Goal: Find specific page/section: Find specific page/section

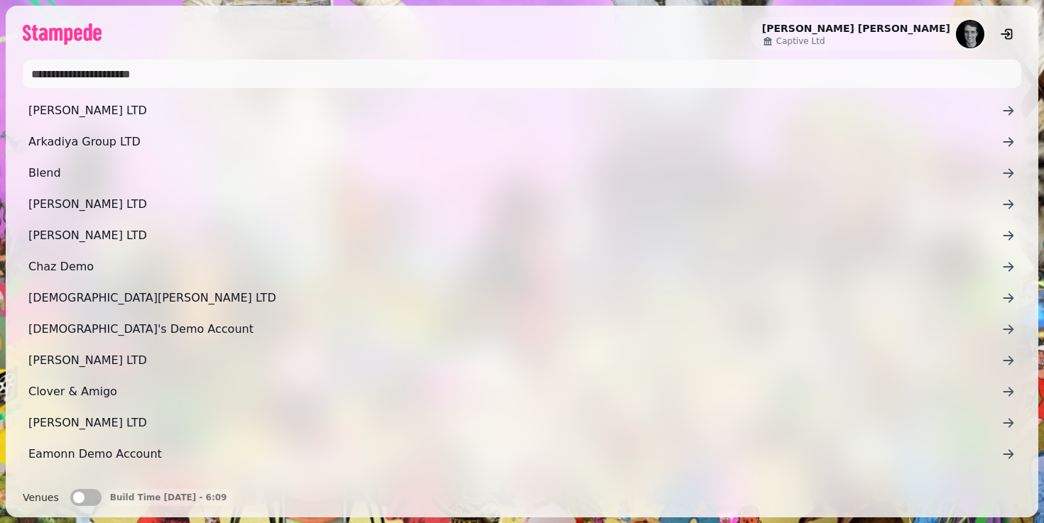
click at [322, 82] on input "text" at bounding box center [522, 74] width 999 height 28
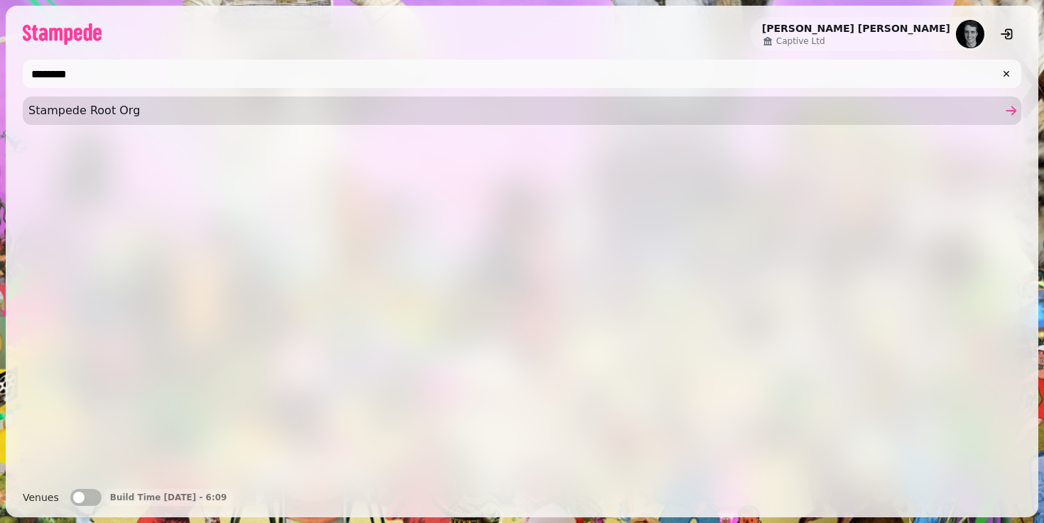
type input "**********"
click at [89, 117] on span "Stampede AI Ltd" at bounding box center [514, 110] width 973 height 17
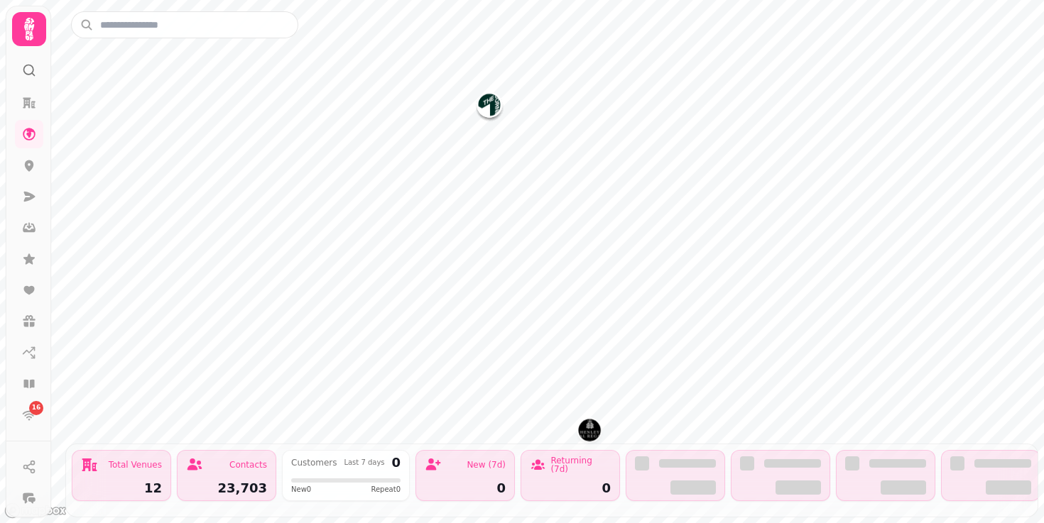
click at [26, 37] on icon at bounding box center [29, 29] width 10 height 23
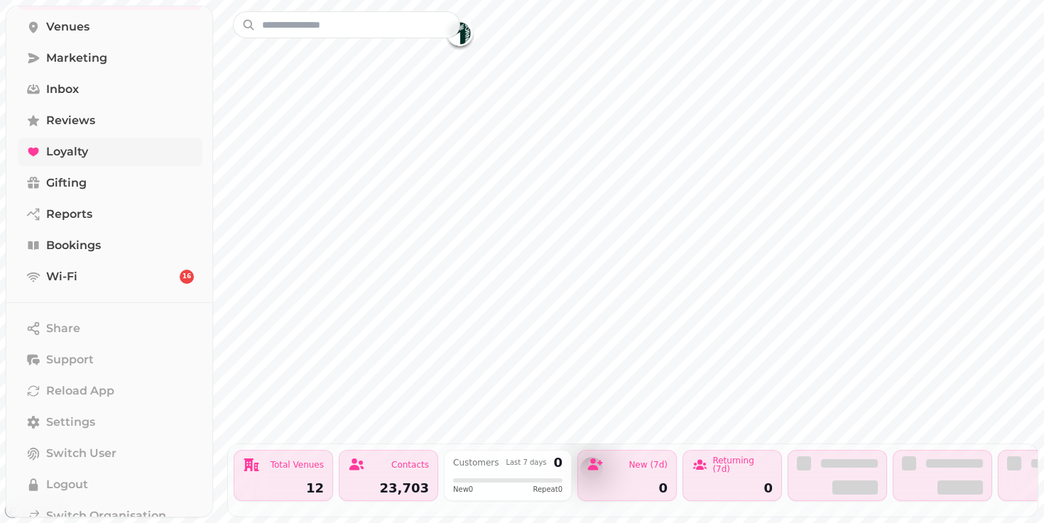
scroll to position [156, 0]
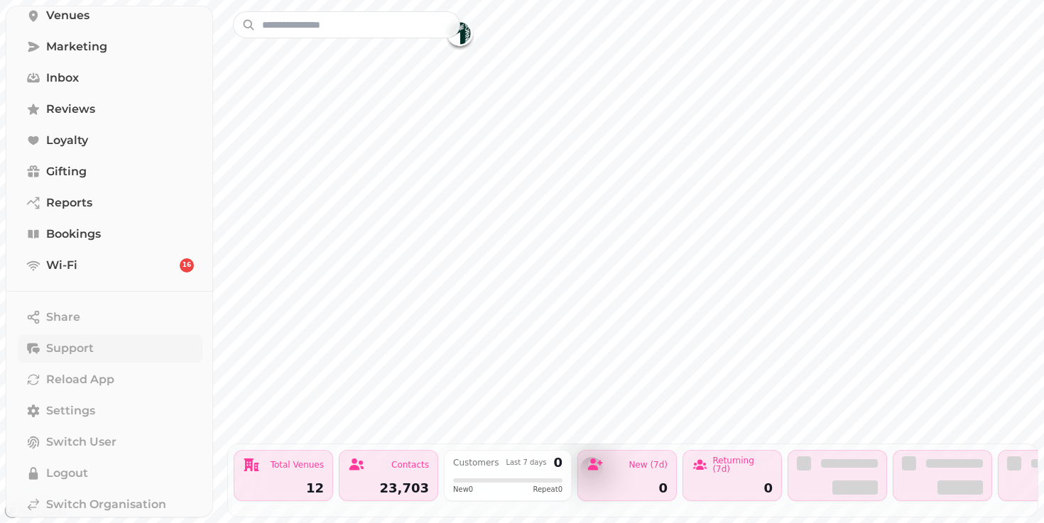
click at [71, 355] on span "Support" at bounding box center [70, 348] width 48 height 17
